Goal: Answer question/provide support: Share knowledge or assist other users

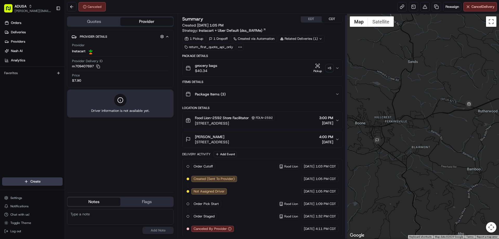
scroll to position [1, 0]
click at [98, 213] on textarea at bounding box center [120, 217] width 107 height 16
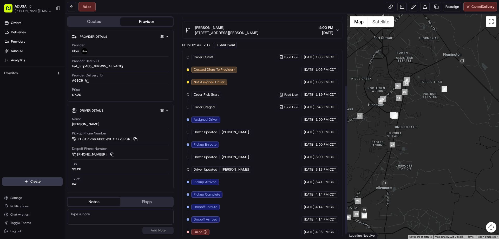
scroll to position [114, 0]
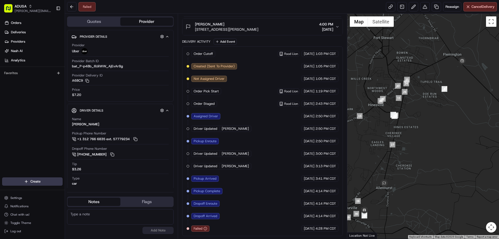
click at [80, 214] on textarea at bounding box center [120, 217] width 107 height 16
type textarea "Delivered to the wrong address"
click at [161, 232] on button "Add Note" at bounding box center [157, 230] width 31 height 7
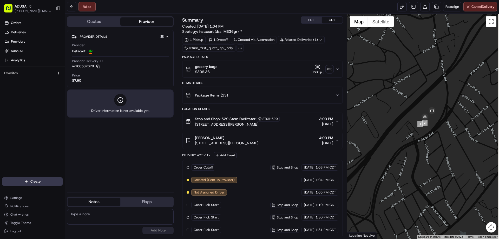
drag, startPoint x: 480, startPoint y: 127, endPoint x: 375, endPoint y: 143, distance: 106.2
click at [375, 143] on div at bounding box center [423, 126] width 152 height 225
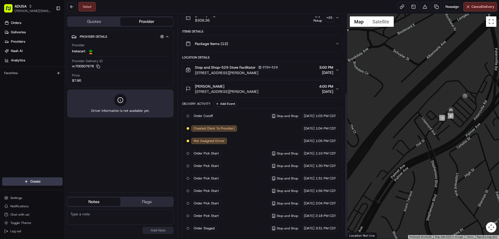
scroll to position [126, 0]
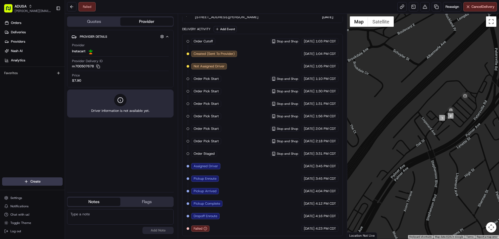
click at [92, 214] on textarea at bounding box center [120, 217] width 107 height 16
type textarea "Driver was unable to deliver order"
click at [158, 230] on button "Add Note" at bounding box center [157, 230] width 31 height 7
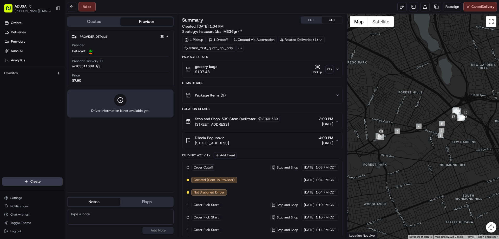
click at [78, 214] on textarea at bounding box center [120, 217] width 107 height 16
type textarea "Delivered to the wrong address"
click at [155, 231] on button "Add Note" at bounding box center [157, 230] width 31 height 7
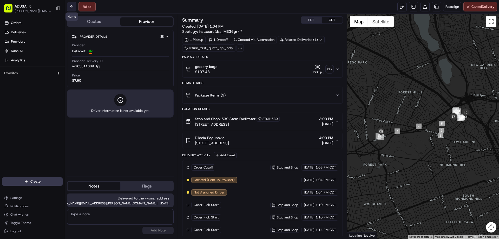
click at [71, 8] on button at bounding box center [71, 6] width 9 height 9
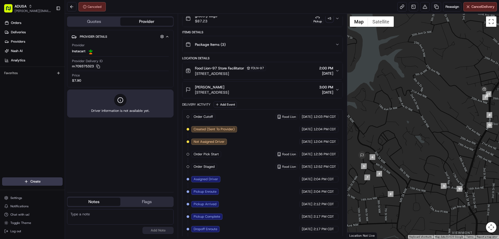
scroll to position [114, 0]
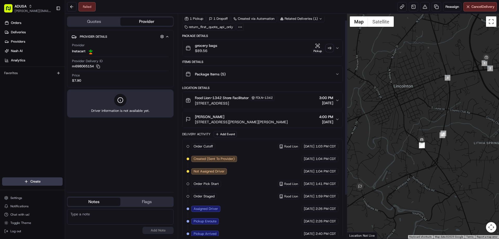
scroll to position [64, 0]
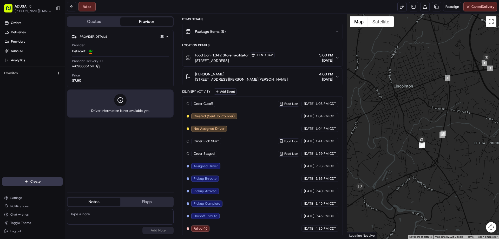
click at [85, 216] on textarea at bounding box center [120, 217] width 107 height 16
type textarea "Delivered to the wrong address"
click at [170, 232] on button "Add Note" at bounding box center [157, 230] width 31 height 7
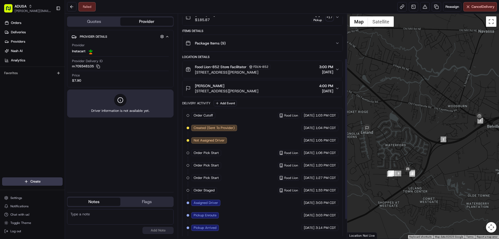
scroll to position [89, 0]
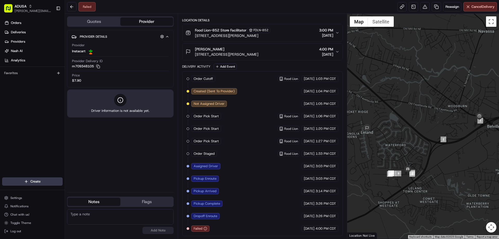
click at [74, 212] on textarea at bounding box center [120, 217] width 107 height 16
type textarea "Delivered to wrong address"
click at [166, 231] on button "Add Note" at bounding box center [157, 230] width 31 height 7
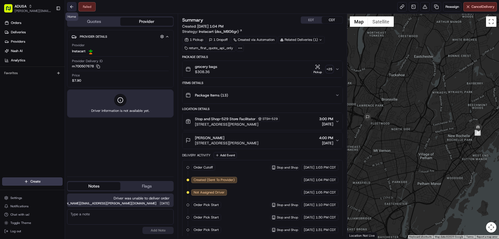
click at [71, 9] on button at bounding box center [71, 6] width 9 height 9
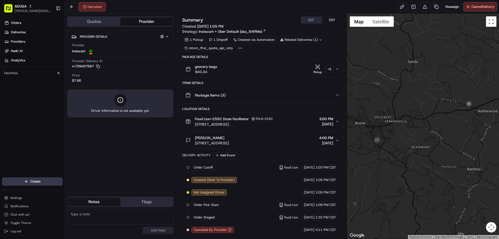
click at [434, 166] on div at bounding box center [423, 126] width 152 height 225
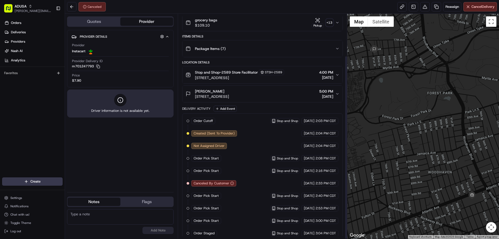
scroll to position [51, 0]
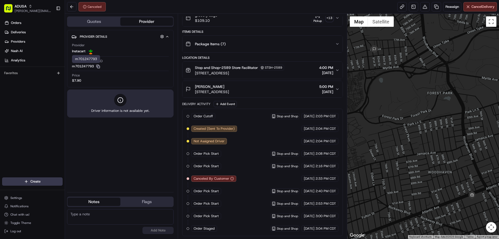
click at [100, 66] on icon "button" at bounding box center [98, 66] width 4 height 4
click at [90, 219] on textarea at bounding box center [120, 217] width 107 height 16
type textarea "Cust canceled order"
click at [160, 228] on button "Add Note" at bounding box center [157, 230] width 31 height 7
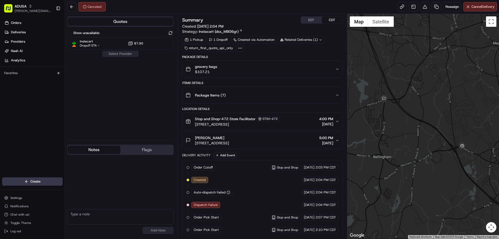
click at [99, 146] on button "Notes" at bounding box center [94, 149] width 53 height 8
click at [93, 209] on textarea at bounding box center [120, 217] width 107 height 16
type textarea "Canceled by the customer"
click at [156, 231] on button "Add Note" at bounding box center [157, 230] width 31 height 7
